Goal: Navigation & Orientation: Go to known website

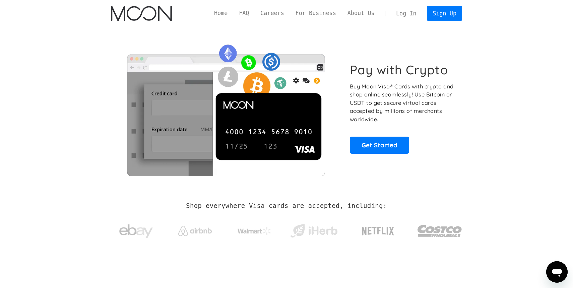
click at [408, 10] on link "Log In" at bounding box center [405, 13] width 31 height 15
